Goal: Task Accomplishment & Management: Use online tool/utility

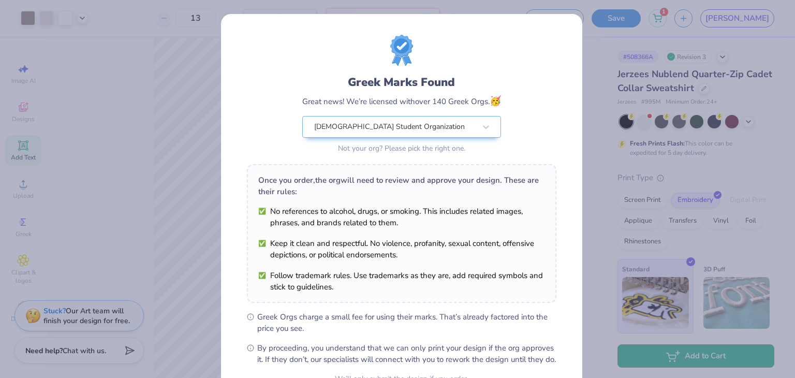
scroll to position [106, 0]
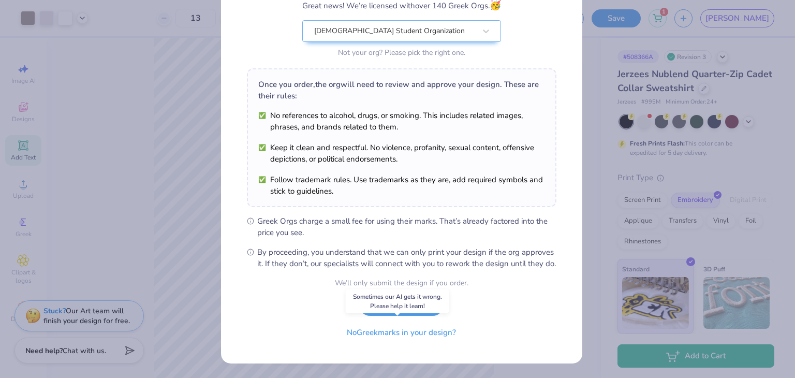
click at [401, 334] on button "No Greek marks in your design?" at bounding box center [401, 332] width 127 height 21
select select "Member apparel for registered Student Organization / Department / School"
select select "University"
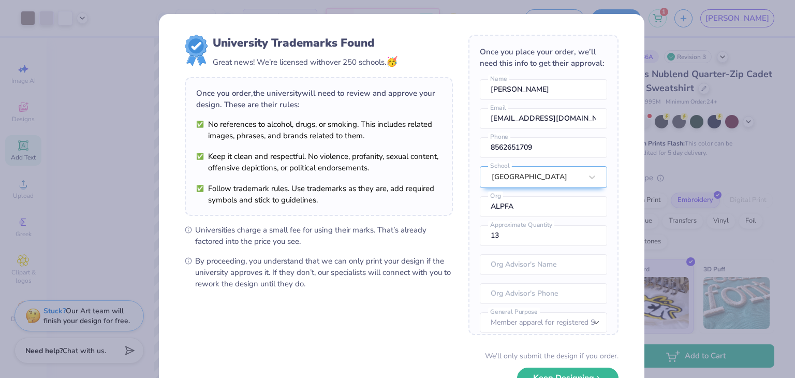
scroll to position [54, 0]
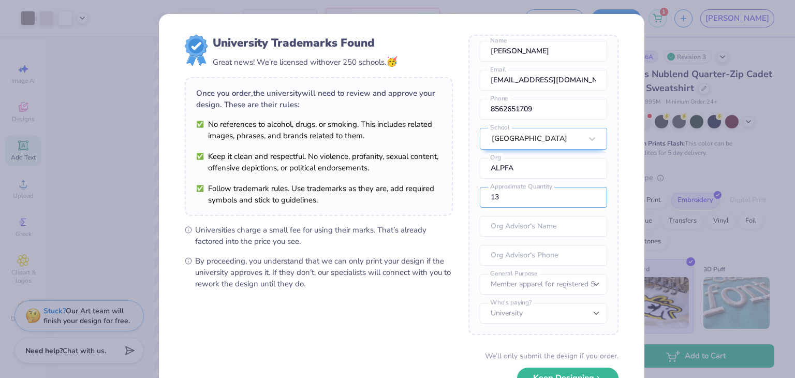
click at [581, 190] on input "13" at bounding box center [543, 197] width 127 height 21
click at [580, 198] on input "14" at bounding box center [543, 197] width 127 height 21
type input "15"
click at [580, 198] on input "15" at bounding box center [543, 197] width 127 height 21
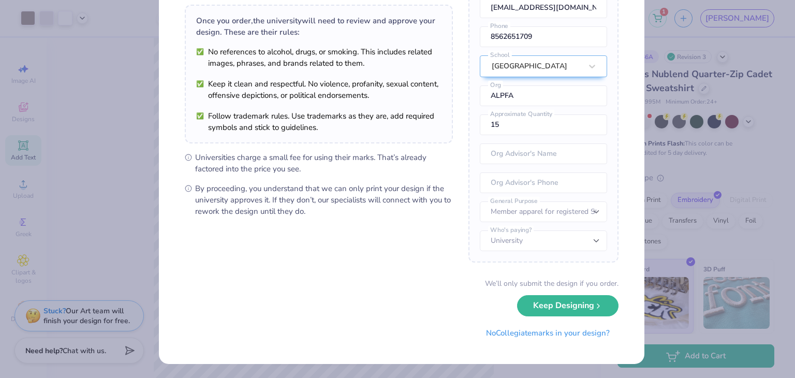
click at [561, 311] on button "Keep Designing" at bounding box center [567, 305] width 101 height 21
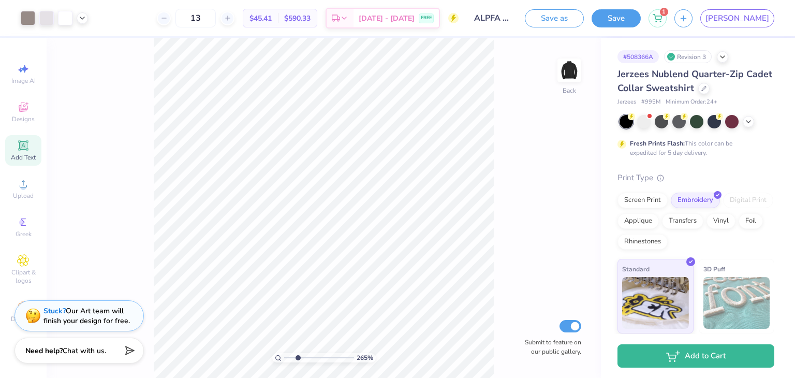
scroll to position [0, 0]
type input "1.02126300853959"
click at [229, 18] on line at bounding box center [227, 18] width 4 height 0
click at [231, 19] on icon at bounding box center [227, 17] width 7 height 7
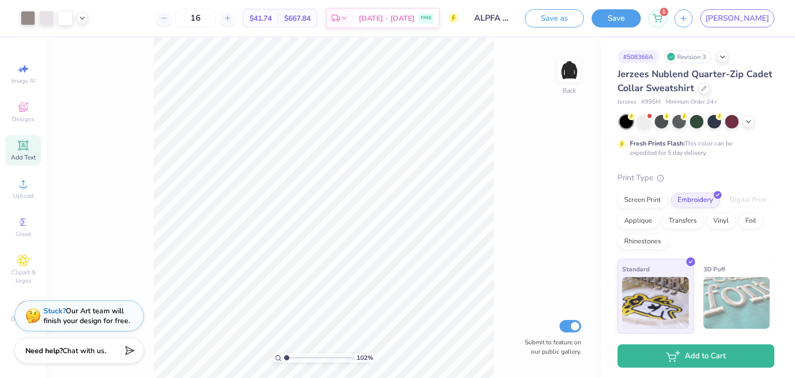
click at [231, 19] on icon at bounding box center [227, 17] width 7 height 7
click at [168, 20] on icon at bounding box center [163, 17] width 7 height 7
type input "15"
